Goal: Check status: Check status

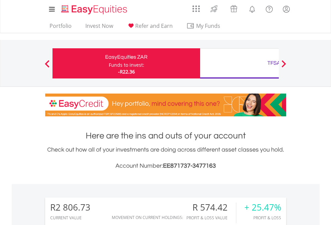
click at [109, 63] on div "Funds to invest:" at bounding box center [127, 65] width 36 height 7
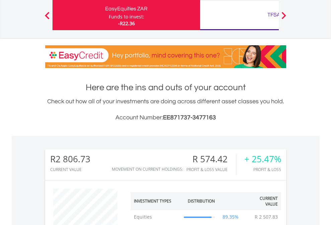
scroll to position [64, 105]
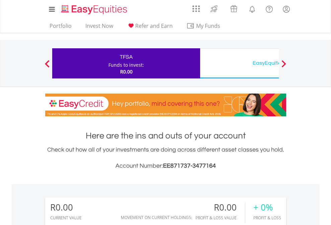
scroll to position [64, 105]
click at [239, 63] on div "EasyEquities USD" at bounding box center [274, 62] width 140 height 9
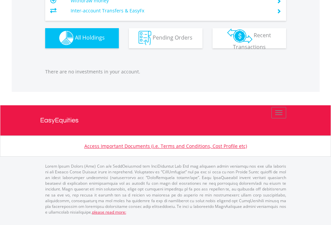
scroll to position [64, 105]
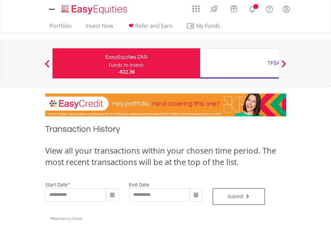
type input "**********"
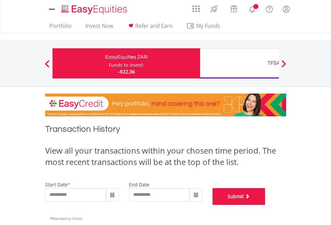
click at [266, 205] on button "Submit" at bounding box center [239, 196] width 53 height 17
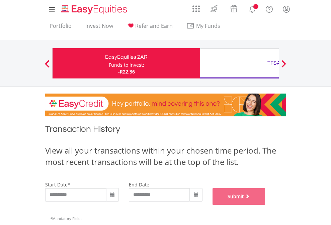
scroll to position [272, 0]
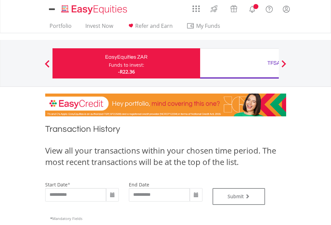
click at [239, 63] on div "TFSA" at bounding box center [274, 62] width 140 height 9
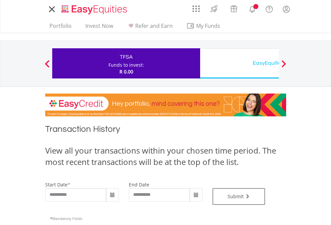
type input "**********"
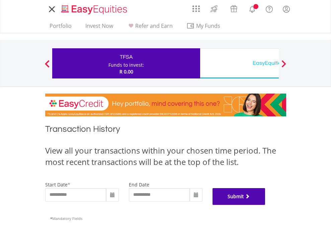
click at [266, 205] on button "Submit" at bounding box center [239, 196] width 53 height 17
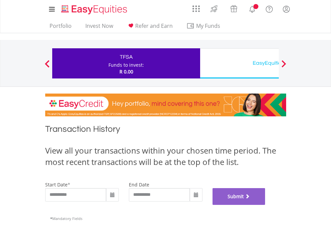
scroll to position [272, 0]
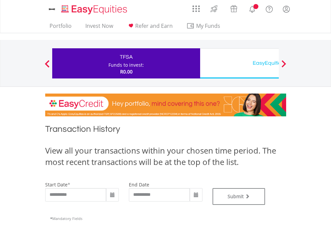
click at [239, 63] on div "EasyEquities USD" at bounding box center [274, 62] width 140 height 9
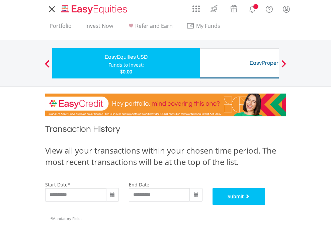
click at [266, 205] on button "Submit" at bounding box center [239, 196] width 53 height 17
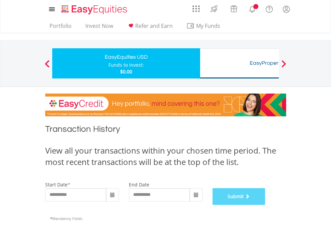
scroll to position [272, 0]
